Goal: Task Accomplishment & Management: Manage account settings

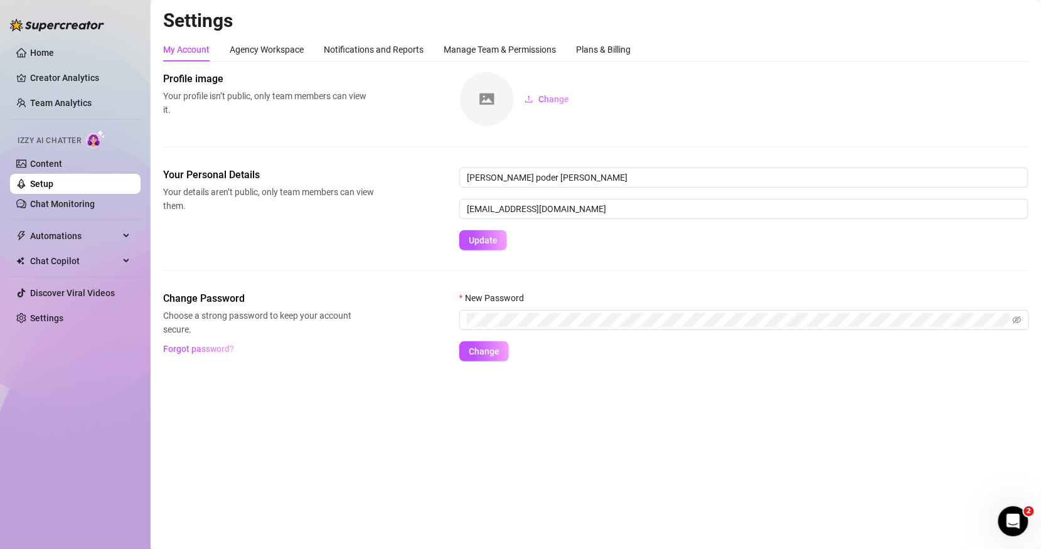
click at [53, 179] on link "Setup" at bounding box center [41, 184] width 23 height 10
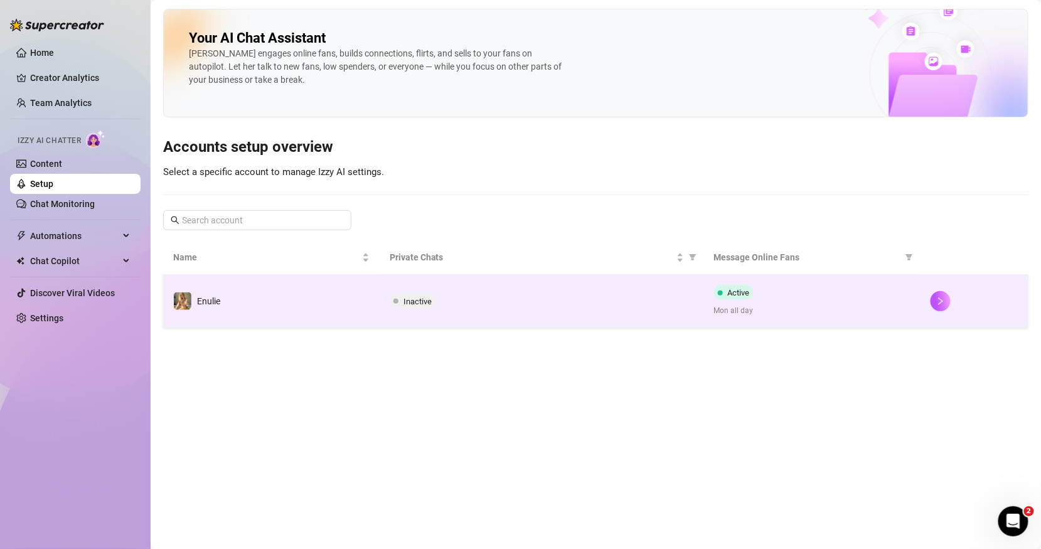
click at [650, 311] on td "Inactive" at bounding box center [541, 301] width 324 height 53
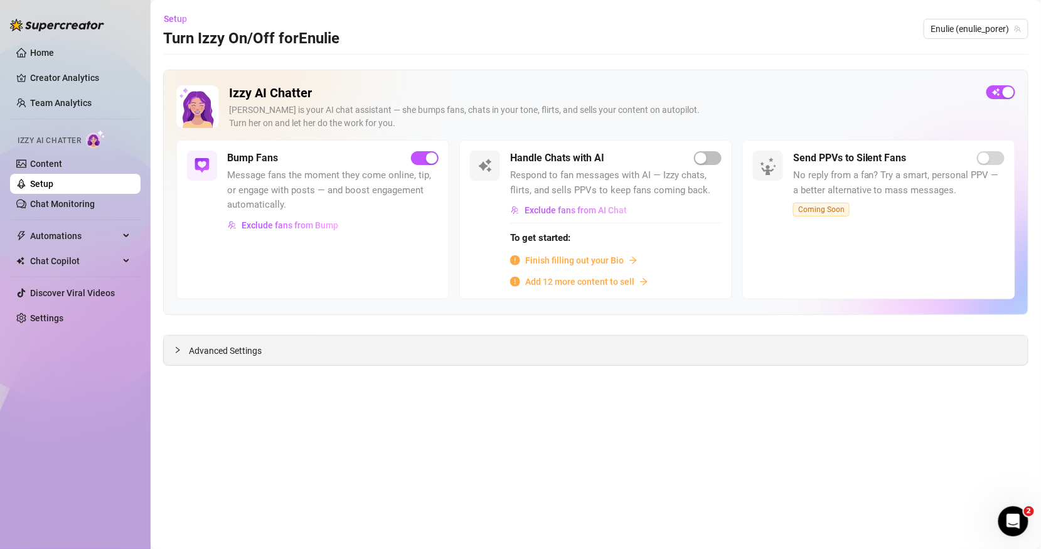
click at [188, 363] on div "Advanced Settings" at bounding box center [596, 350] width 864 height 29
click at [187, 358] on div "Advanced Settings" at bounding box center [596, 350] width 864 height 29
click at [169, 353] on div "Advanced Settings" at bounding box center [596, 350] width 864 height 29
click at [185, 352] on div at bounding box center [181, 350] width 15 height 14
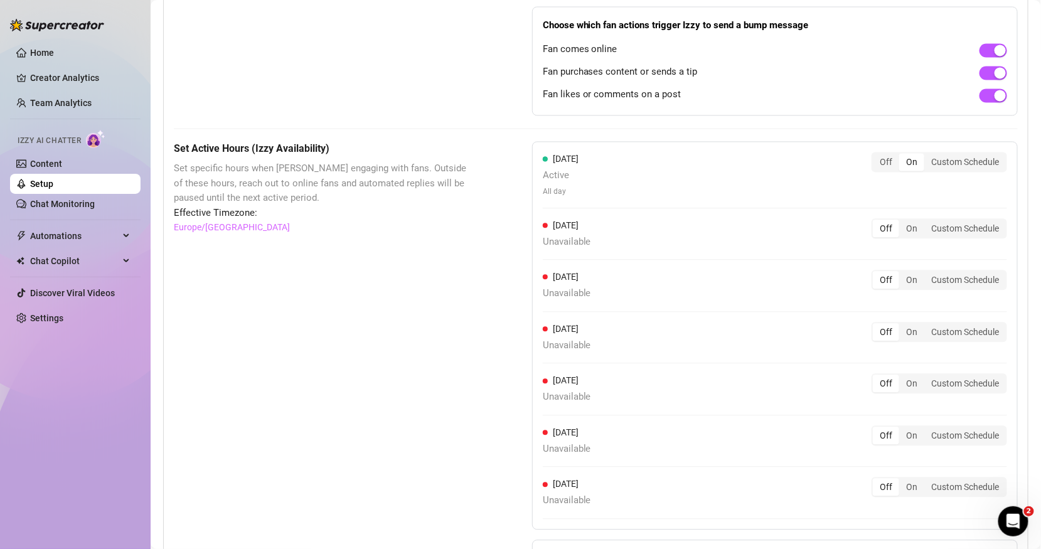
scroll to position [909, 0]
click at [892, 152] on div "Off" at bounding box center [885, 161] width 26 height 18
click at [876, 154] on input "Off" at bounding box center [876, 154] width 0 height 0
